Goal: Transaction & Acquisition: Download file/media

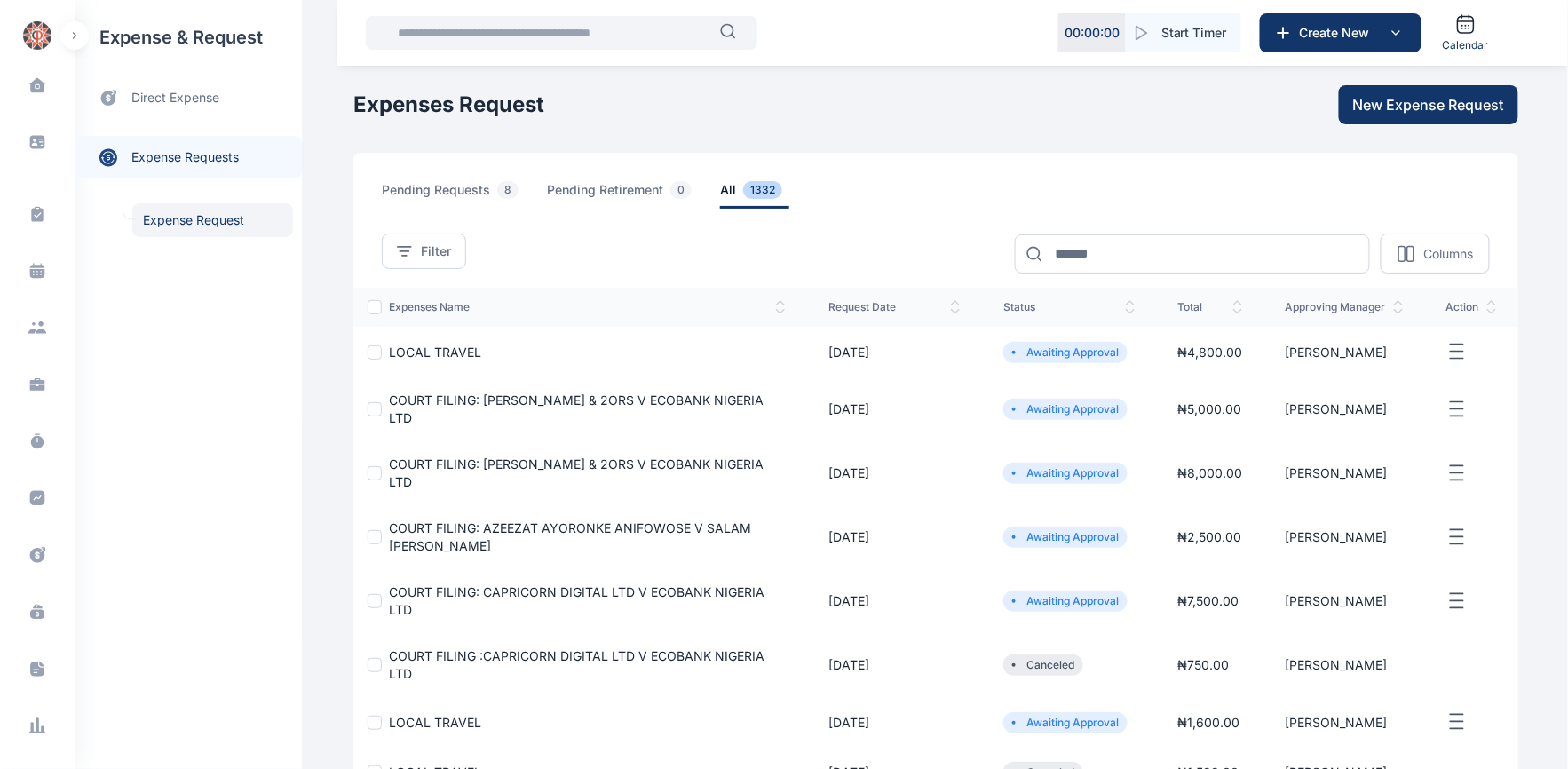
click at [482, 593] on span "COURT FILING: CAPRICORN DIGITAL LTD V ECOBANK NIGERIA LTD" at bounding box center [576, 601] width 376 height 32
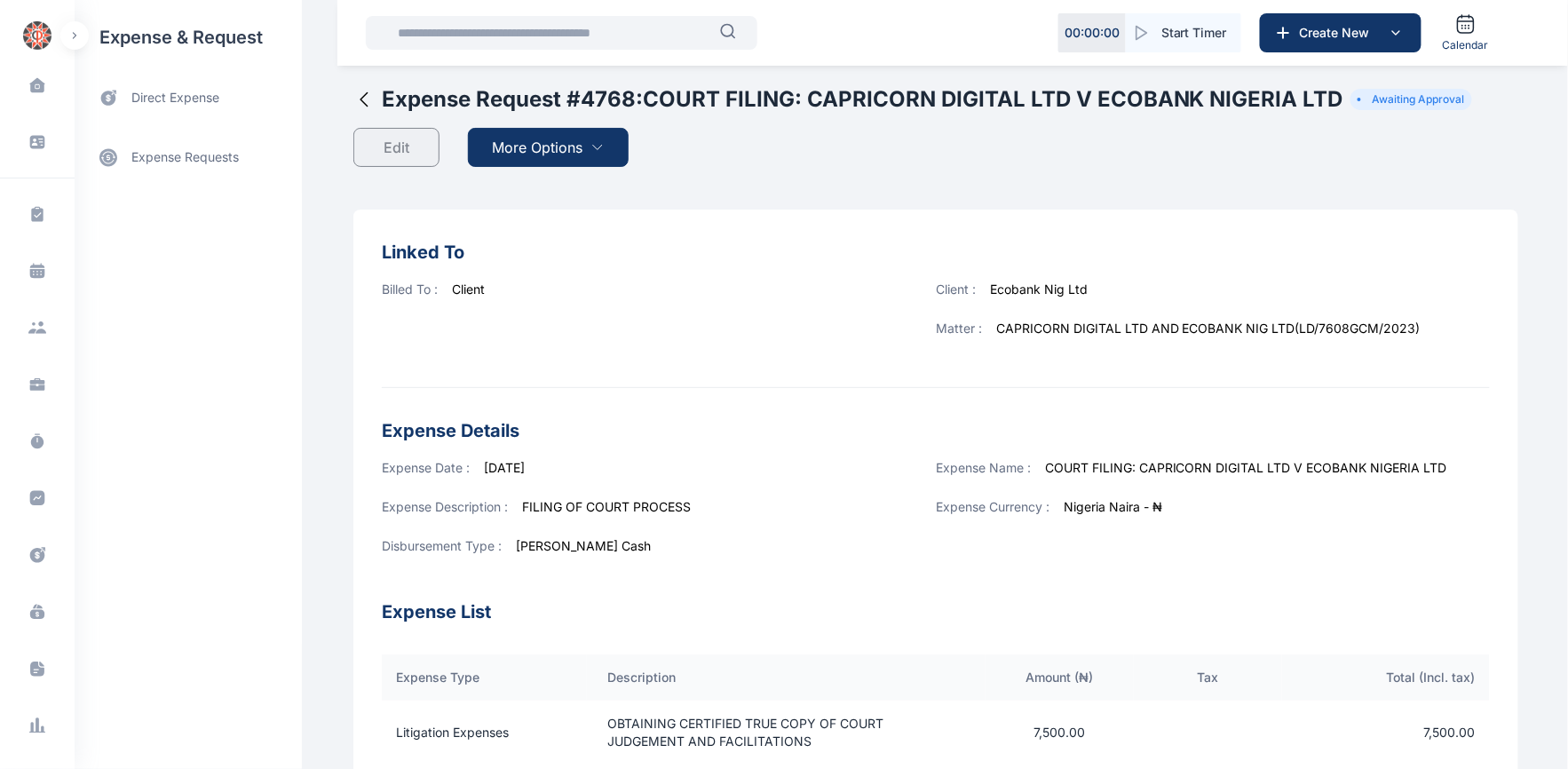
click at [519, 157] on span "More Options" at bounding box center [538, 148] width 91 height 22
click at [515, 177] on li "Download PDF" at bounding box center [547, 191] width 164 height 34
click at [521, 191] on div "Expense Request # 4768 : COURT FILING: CAPRICORN DIGITAL LTD V ECOBANK NIGERIA …" at bounding box center [936, 148] width 1165 height 124
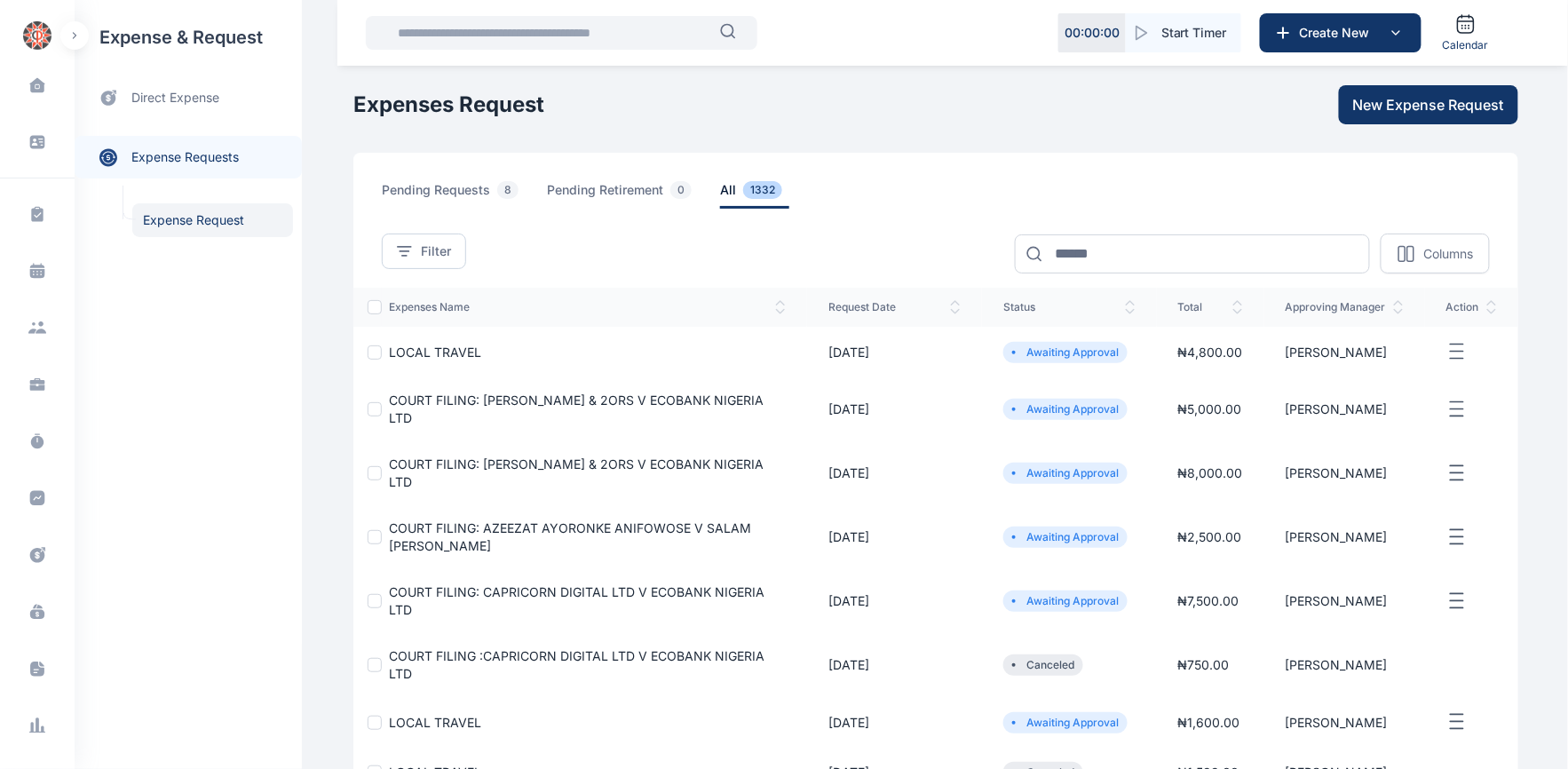
click at [503, 535] on span "COURT FILING: AZEEZAT AYORONKE ANIFOWOSE V SALAM [PERSON_NAME]" at bounding box center [570, 537] width 362 height 32
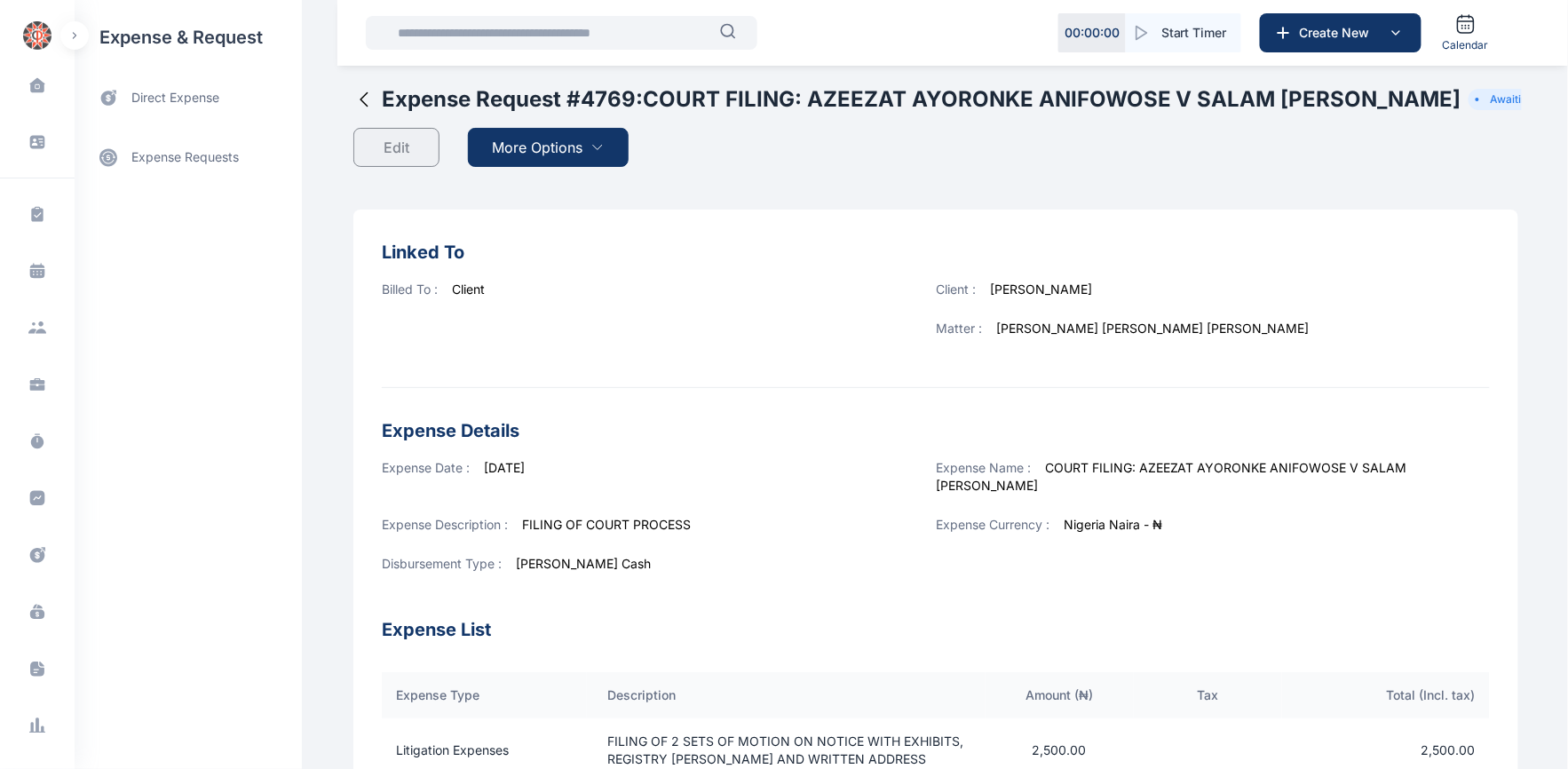
click at [530, 149] on span "More Options" at bounding box center [538, 148] width 91 height 22
click at [524, 185] on span "Download PDF" at bounding box center [544, 191] width 75 height 18
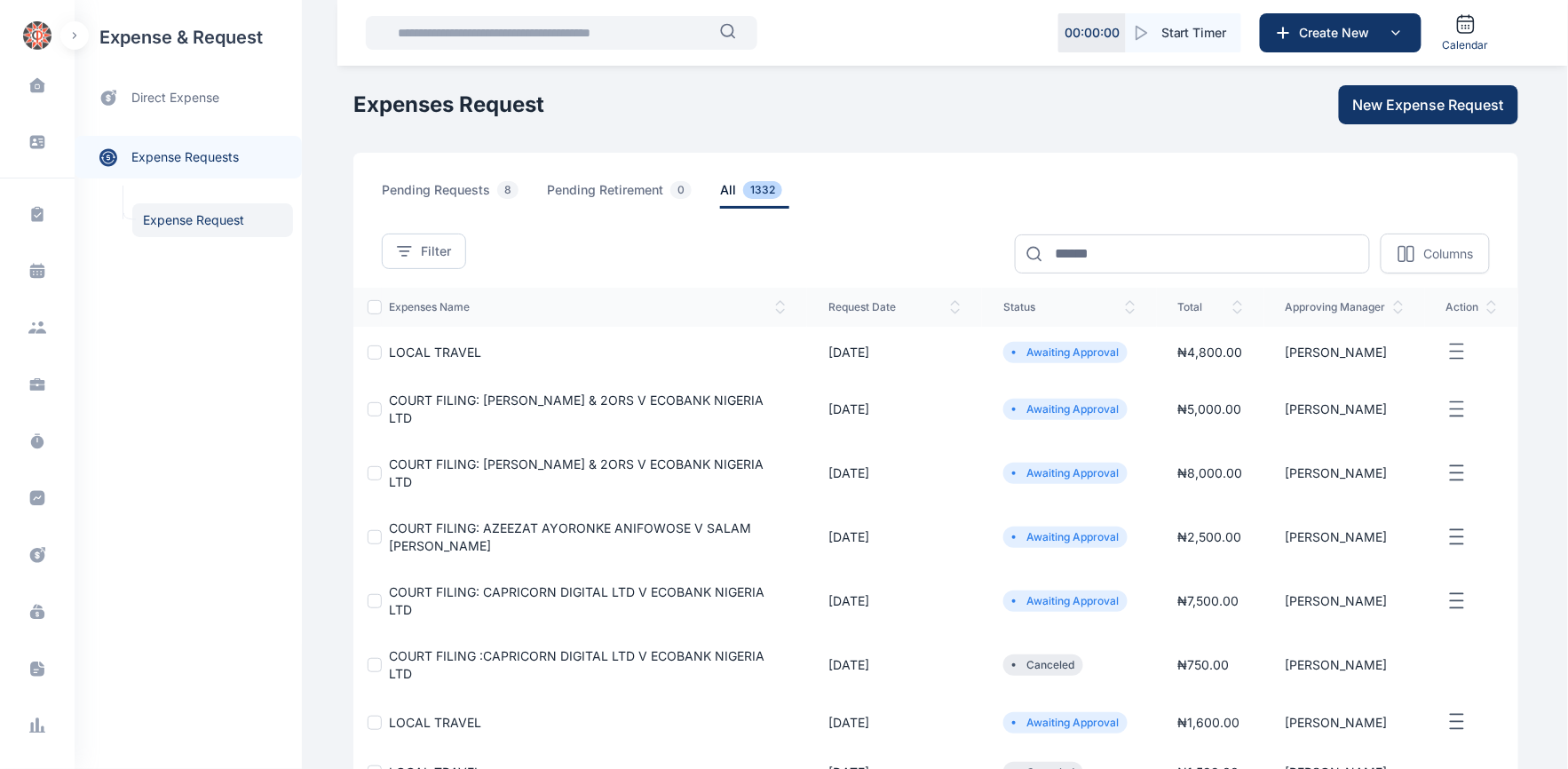
click at [632, 462] on span "COURT FILING: [PERSON_NAME] & 2ORS V ECOBANK NIGERIA LTD" at bounding box center [576, 473] width 375 height 32
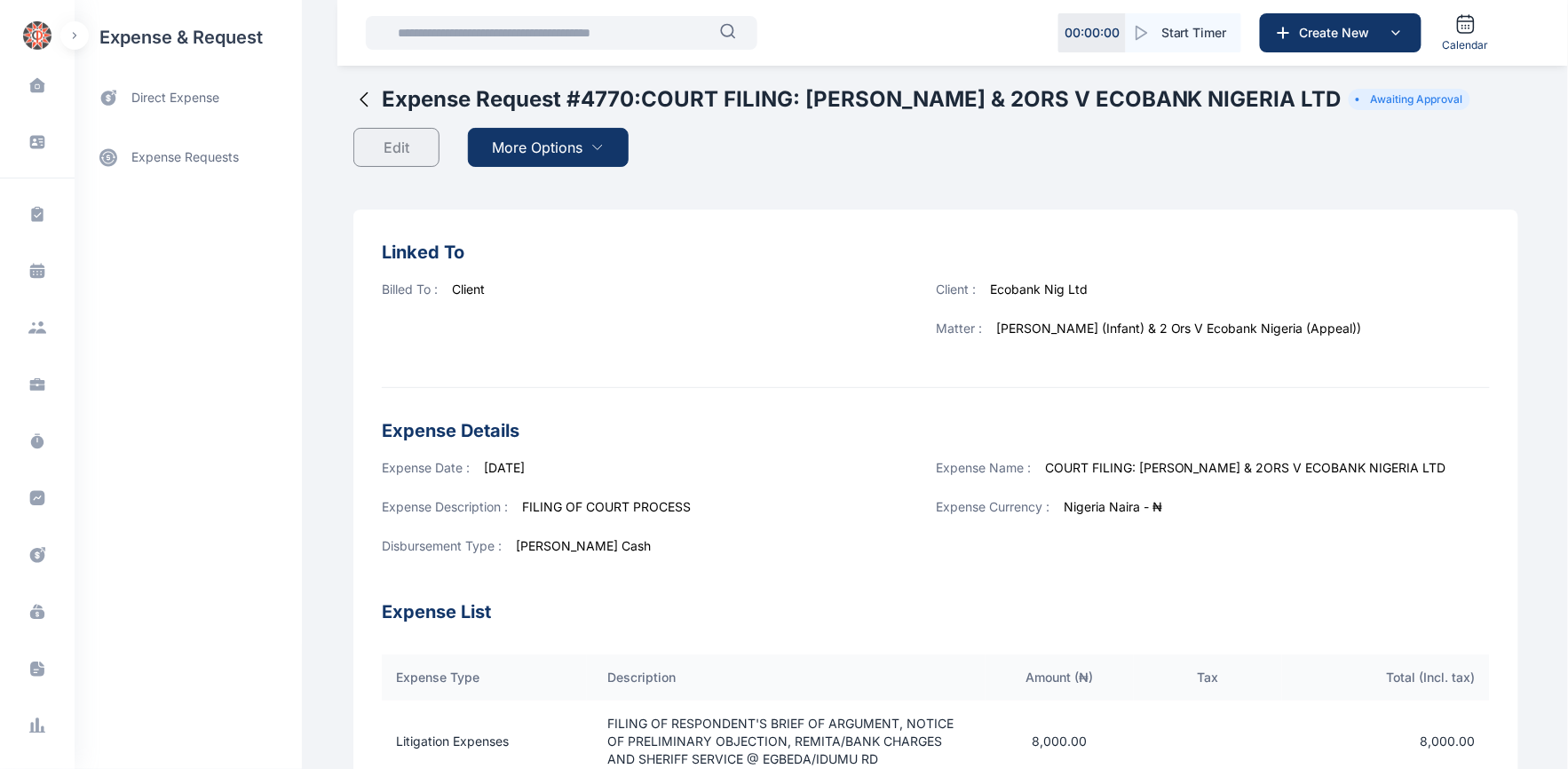
click at [512, 156] on span "More Options" at bounding box center [538, 148] width 91 height 22
click at [519, 192] on span "Download PDF" at bounding box center [544, 191] width 75 height 18
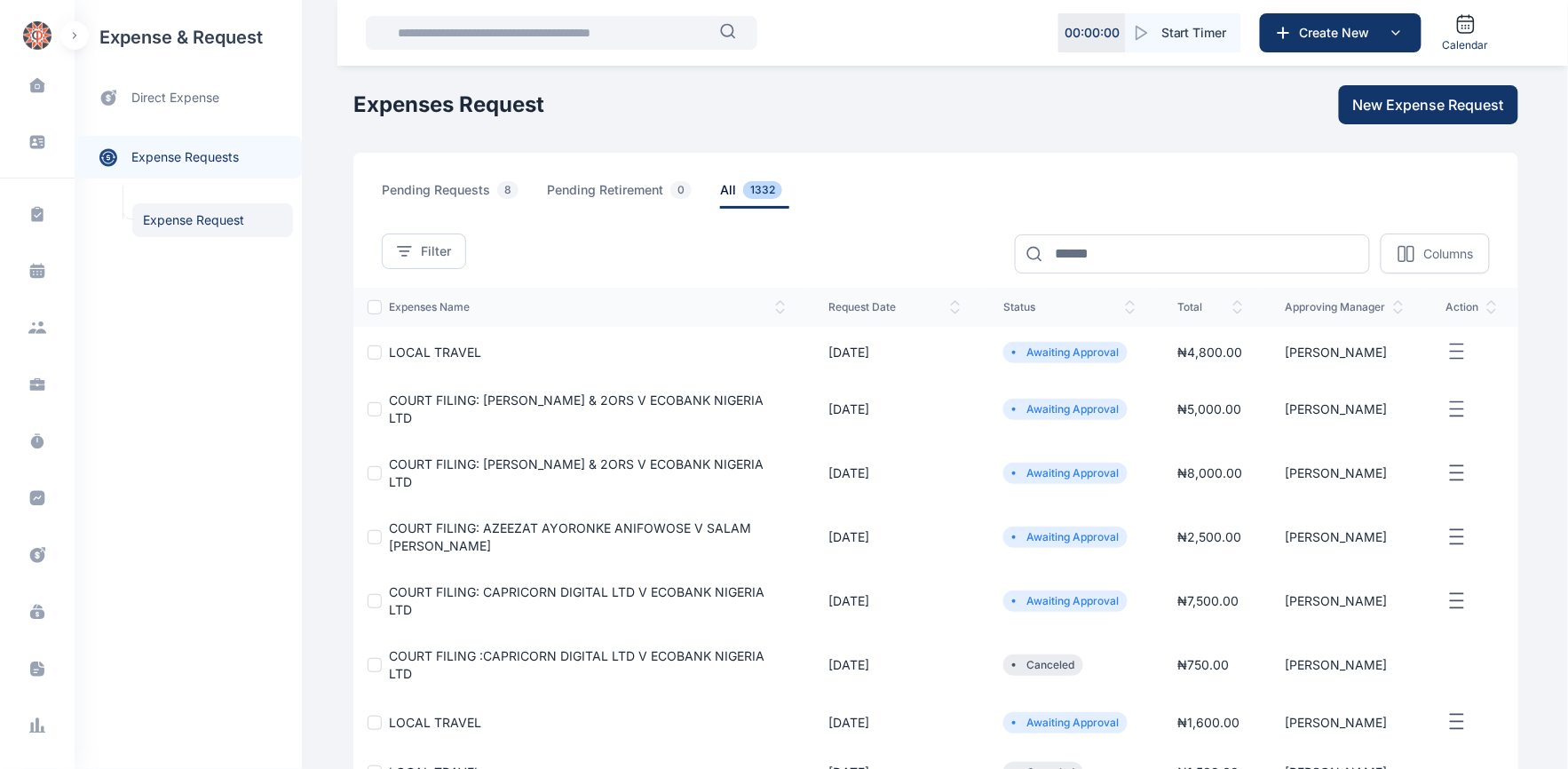
click at [646, 403] on span "COURT FILING: [PERSON_NAME] & 2ORS V ECOBANK NIGERIA LTD" at bounding box center [576, 409] width 375 height 32
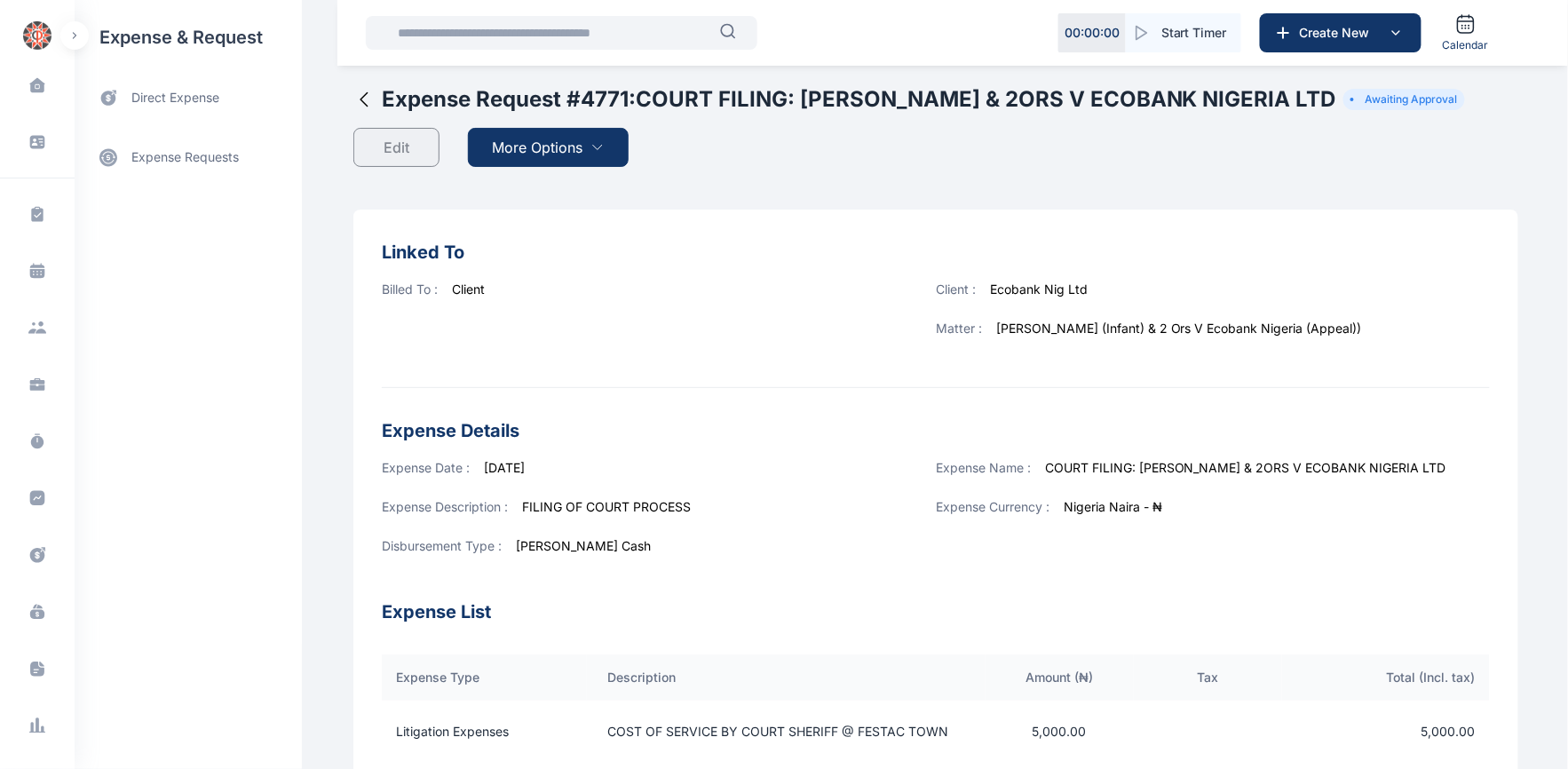
click at [560, 156] on span "More Options" at bounding box center [538, 148] width 91 height 22
click at [526, 187] on span "Download PDF" at bounding box center [544, 191] width 75 height 18
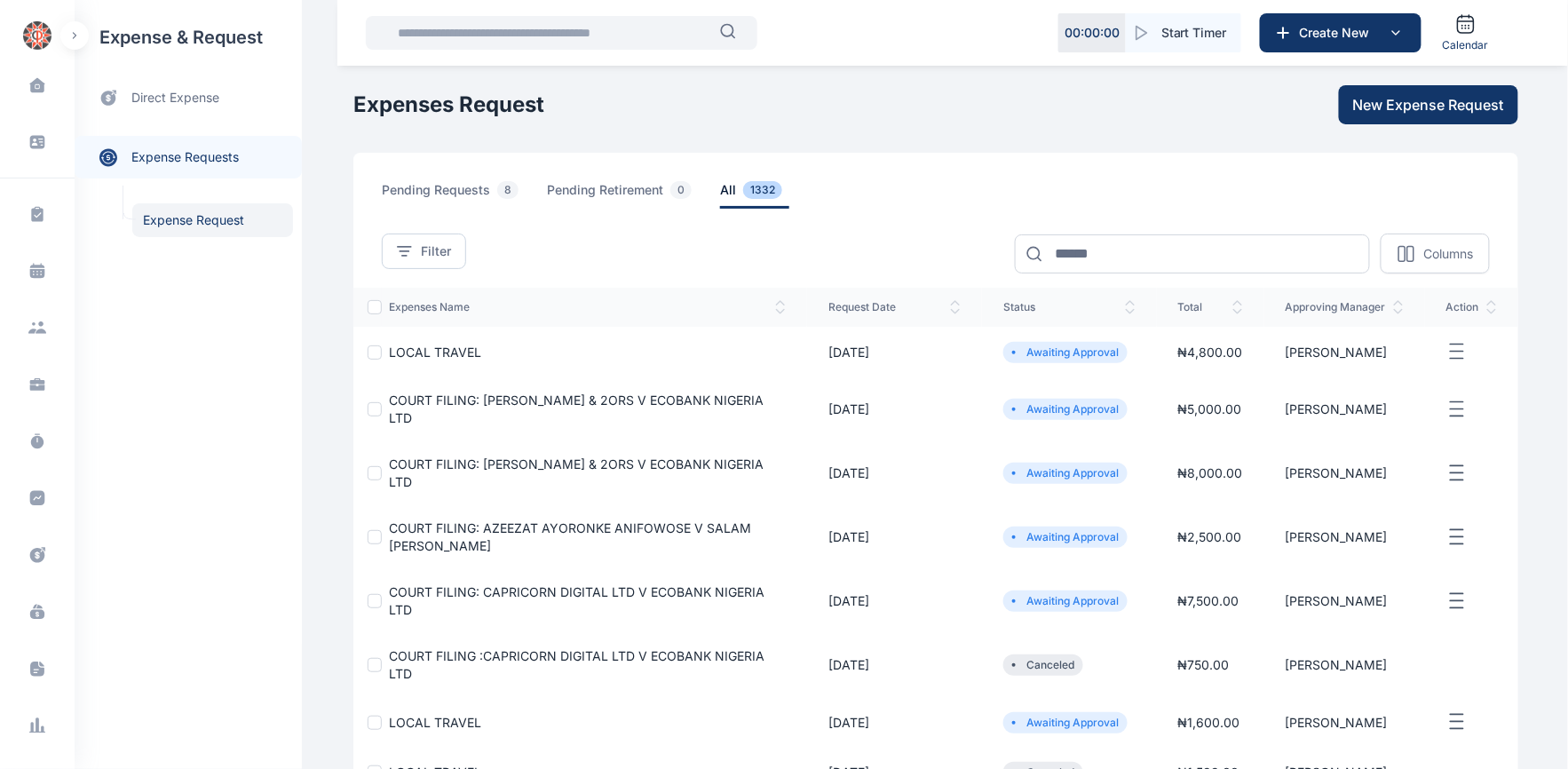
click at [423, 348] on span "LOCAL TRAVEL" at bounding box center [435, 352] width 93 height 15
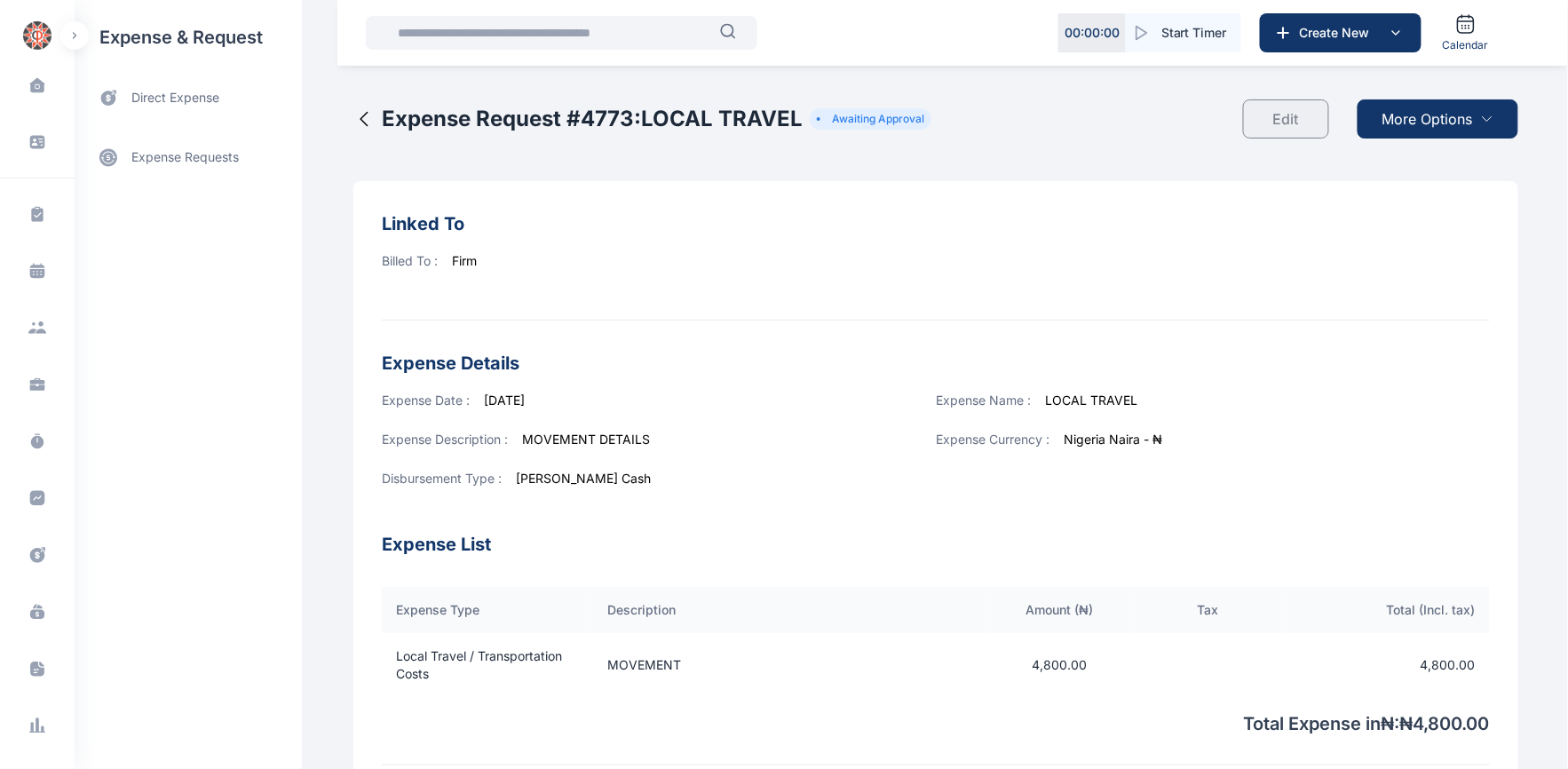
click at [1438, 113] on span "More Options" at bounding box center [1428, 119] width 91 height 22
click at [1407, 156] on span "Download PDF" at bounding box center [1434, 163] width 75 height 18
